Goal: Task Accomplishment & Management: Use online tool/utility

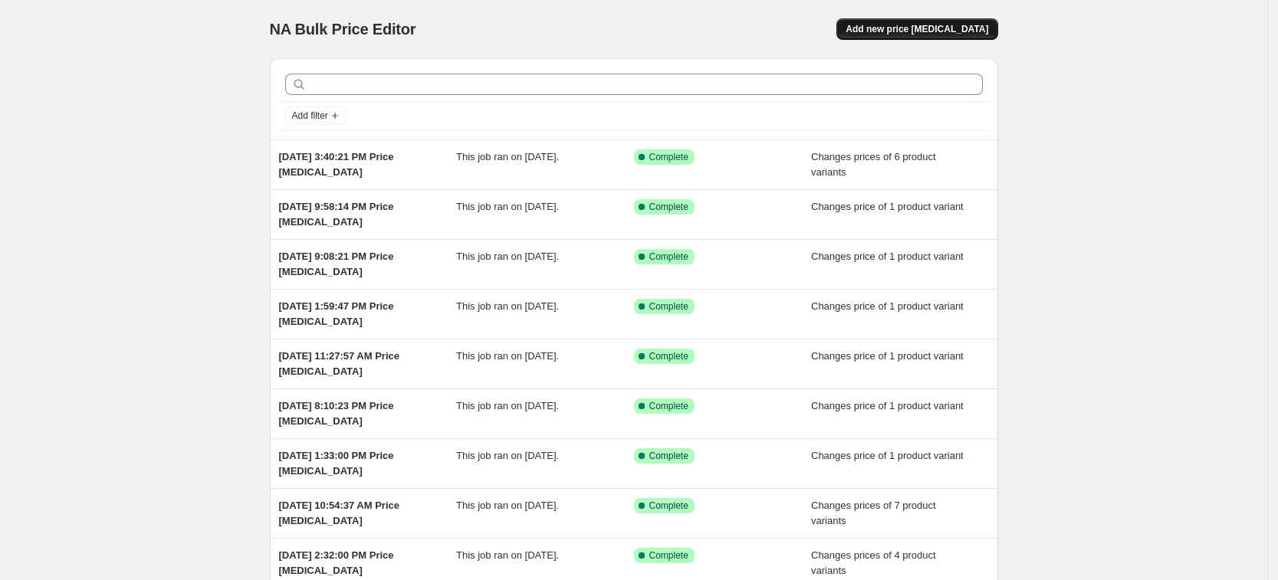
click at [943, 20] on button "Add new price [MEDICAL_DATA]" at bounding box center [916, 28] width 161 height 21
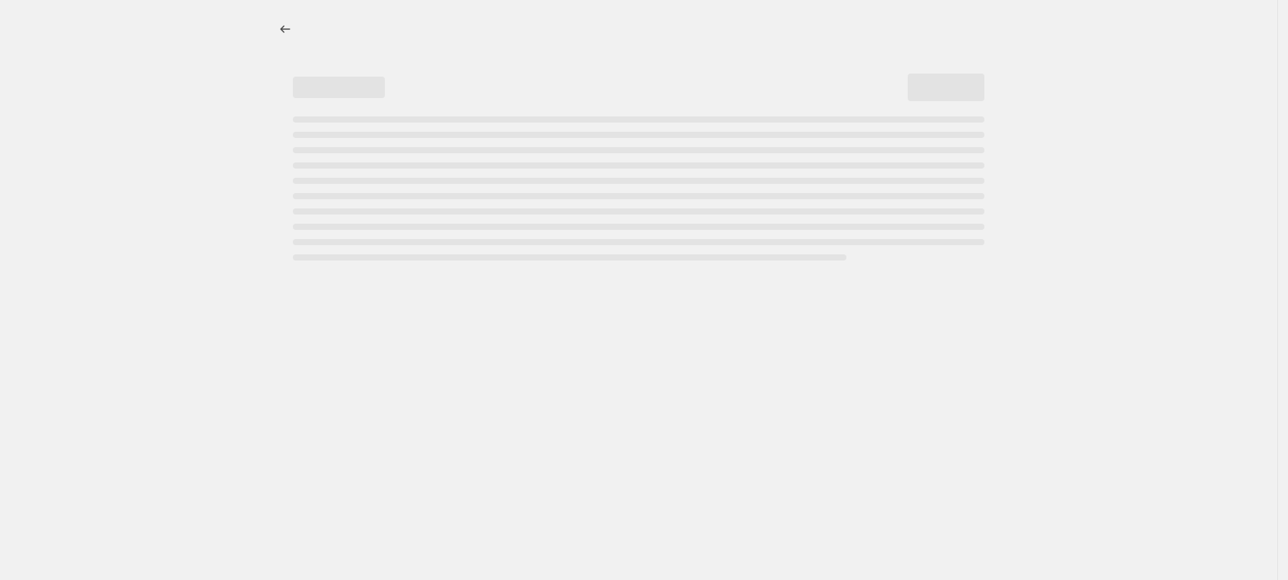
select select "percentage"
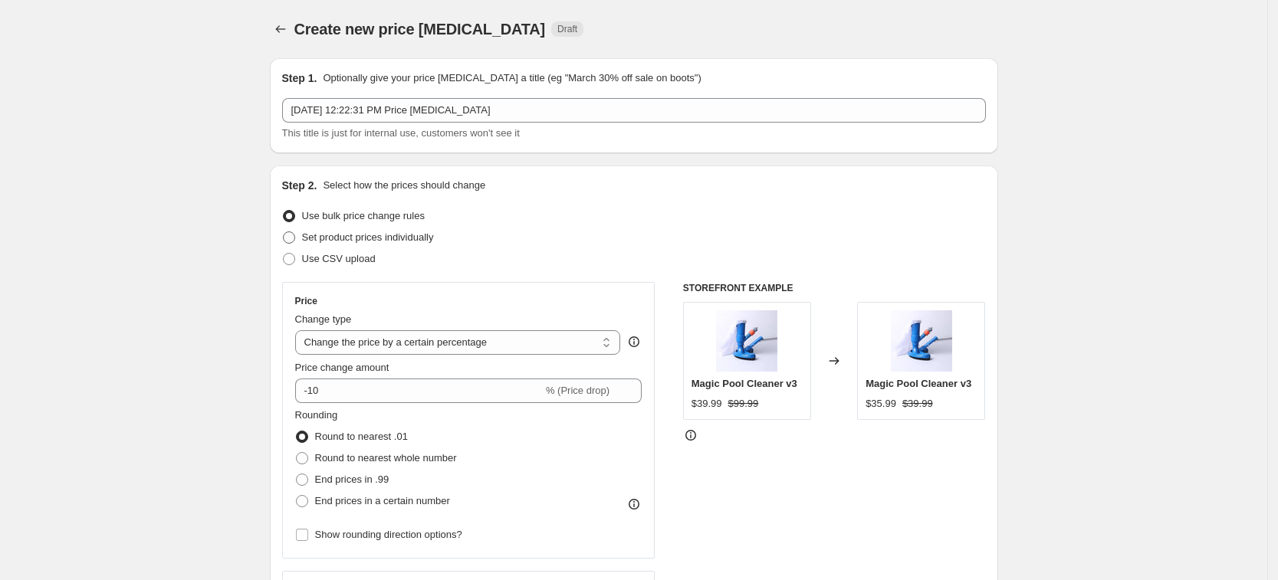
click at [386, 247] on label "Set product prices individually" at bounding box center [358, 237] width 152 height 21
click at [284, 232] on input "Set product prices individually" at bounding box center [283, 232] width 1 height 1
radio input "true"
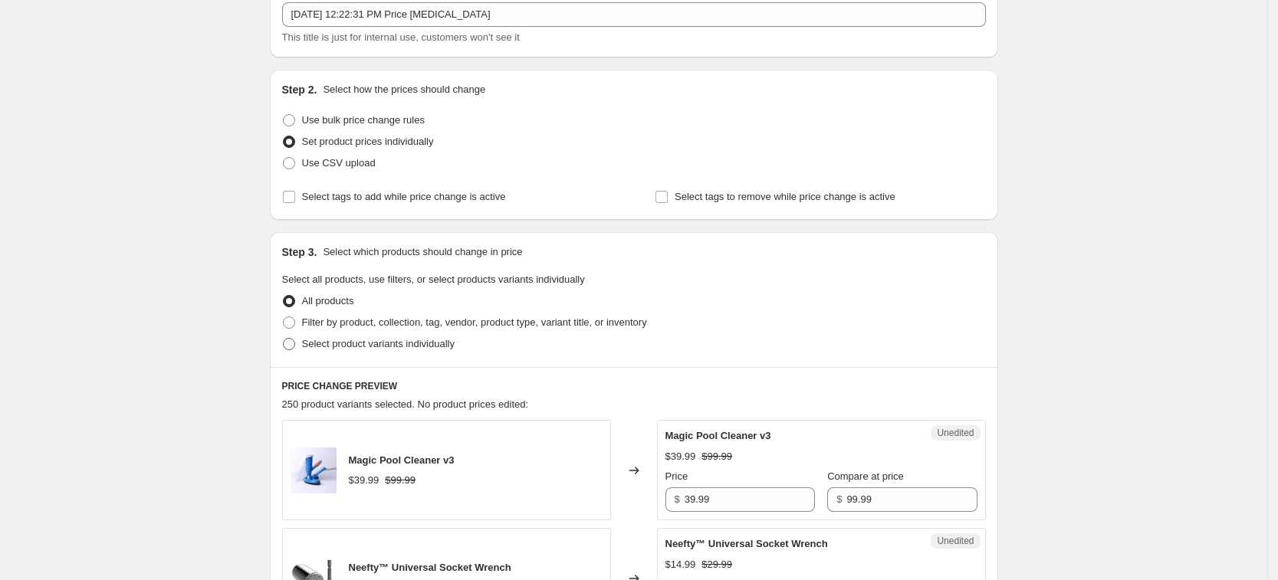
click at [387, 340] on span "Select product variants individually" at bounding box center [378, 343] width 153 height 11
click at [284, 339] on input "Select product variants individually" at bounding box center [283, 338] width 1 height 1
radio input "true"
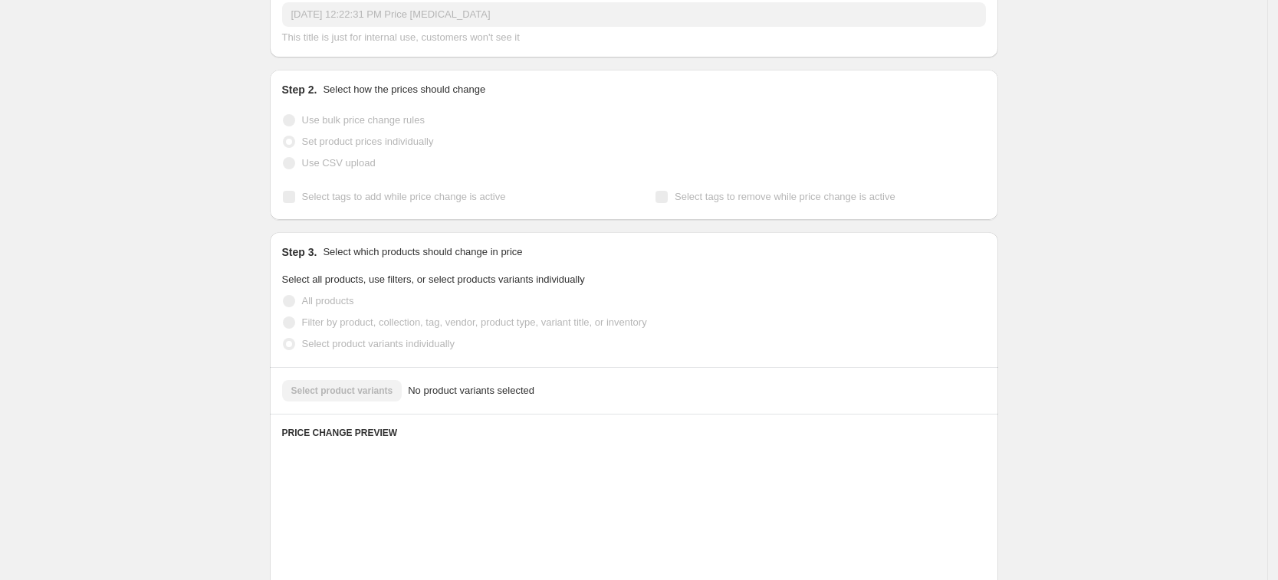
scroll to position [192, 0]
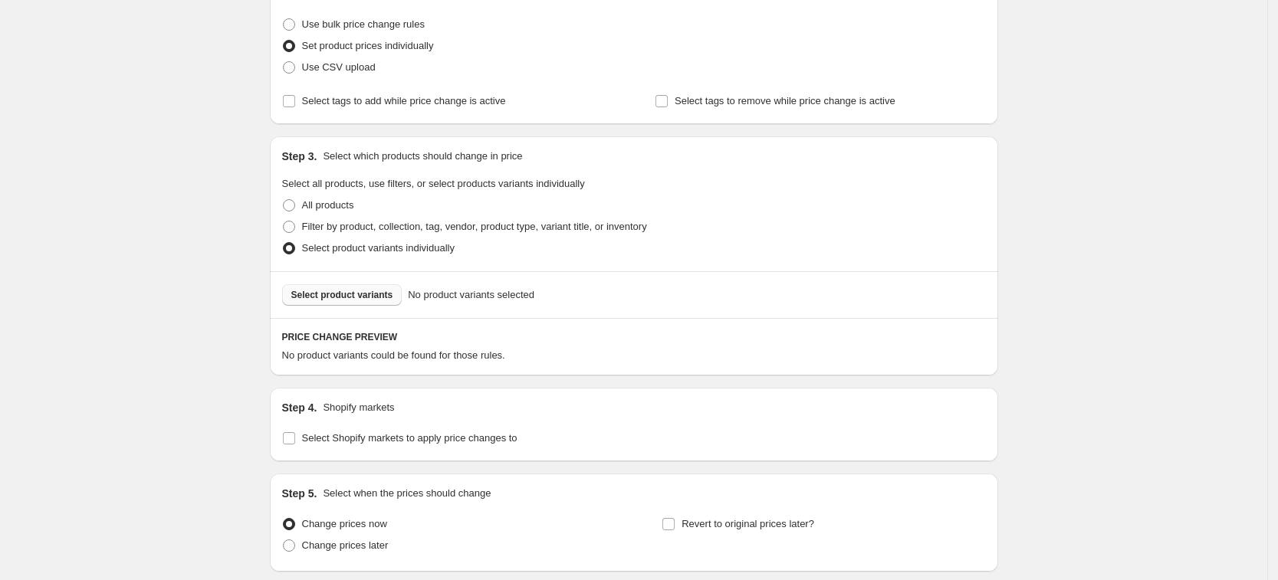
click at [378, 297] on span "Select product variants" at bounding box center [342, 295] width 102 height 12
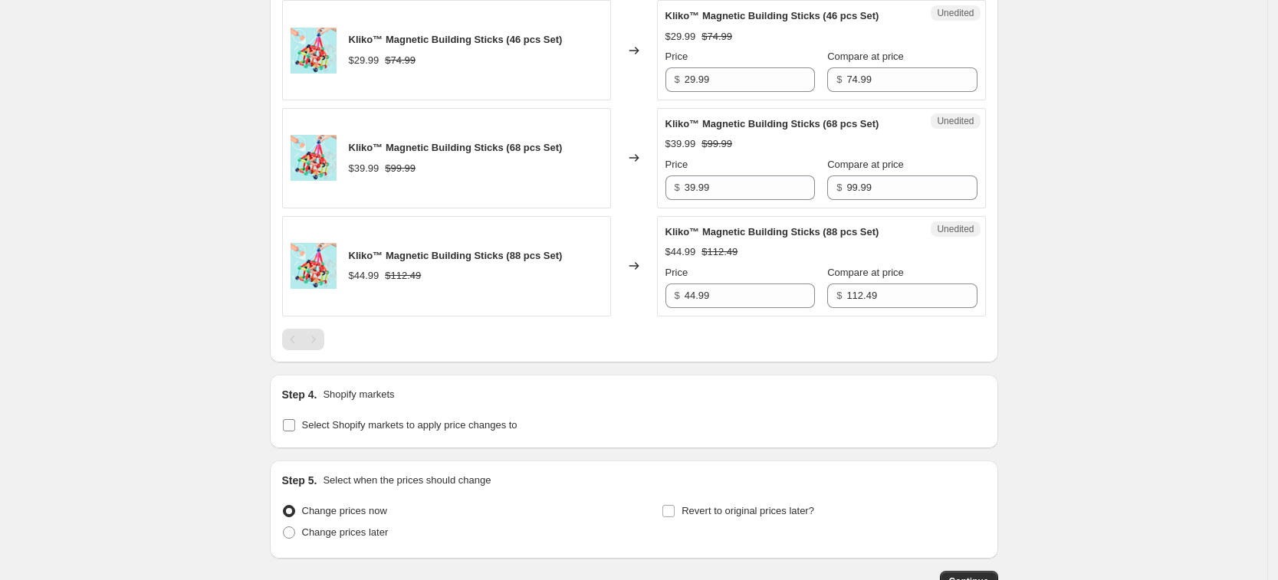
click at [421, 425] on span "Select Shopify markets to apply price changes to" at bounding box center [409, 424] width 215 height 11
click at [295, 425] on input "Select Shopify markets to apply price changes to" at bounding box center [289, 425] width 12 height 12
checkbox input "true"
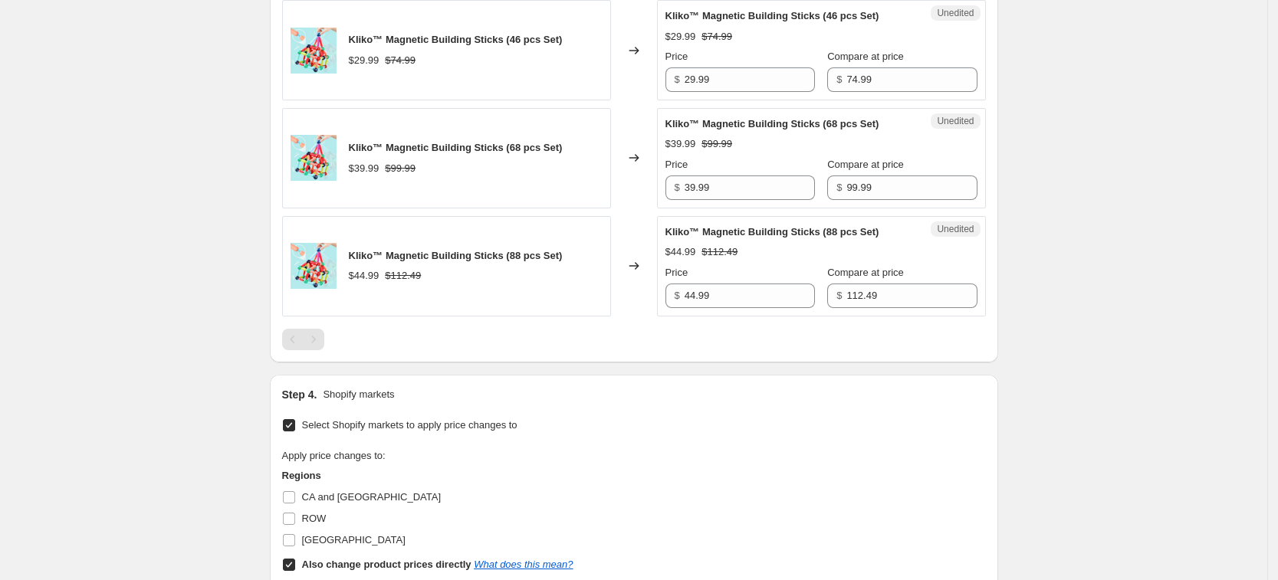
scroll to position [862, 0]
